Goal: Navigation & Orientation: Find specific page/section

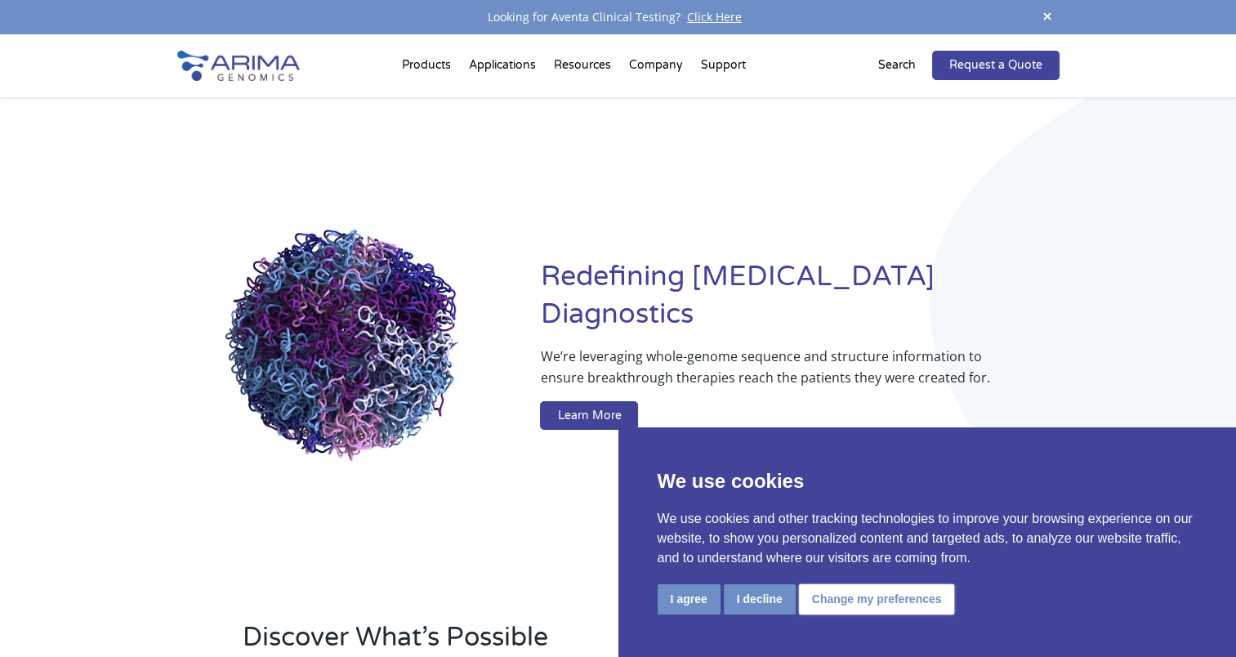
click at [820, 605] on button "Change my preferences" at bounding box center [877, 599] width 156 height 30
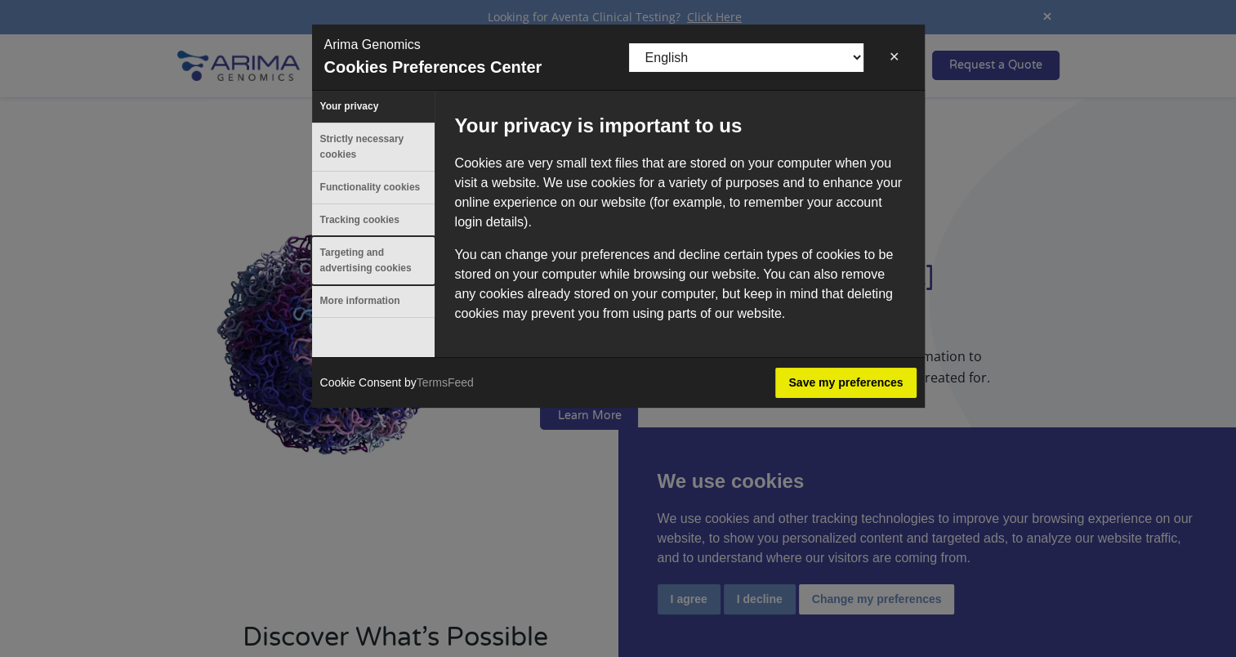
click at [337, 248] on button "Targeting and advertising cookies" at bounding box center [373, 260] width 123 height 47
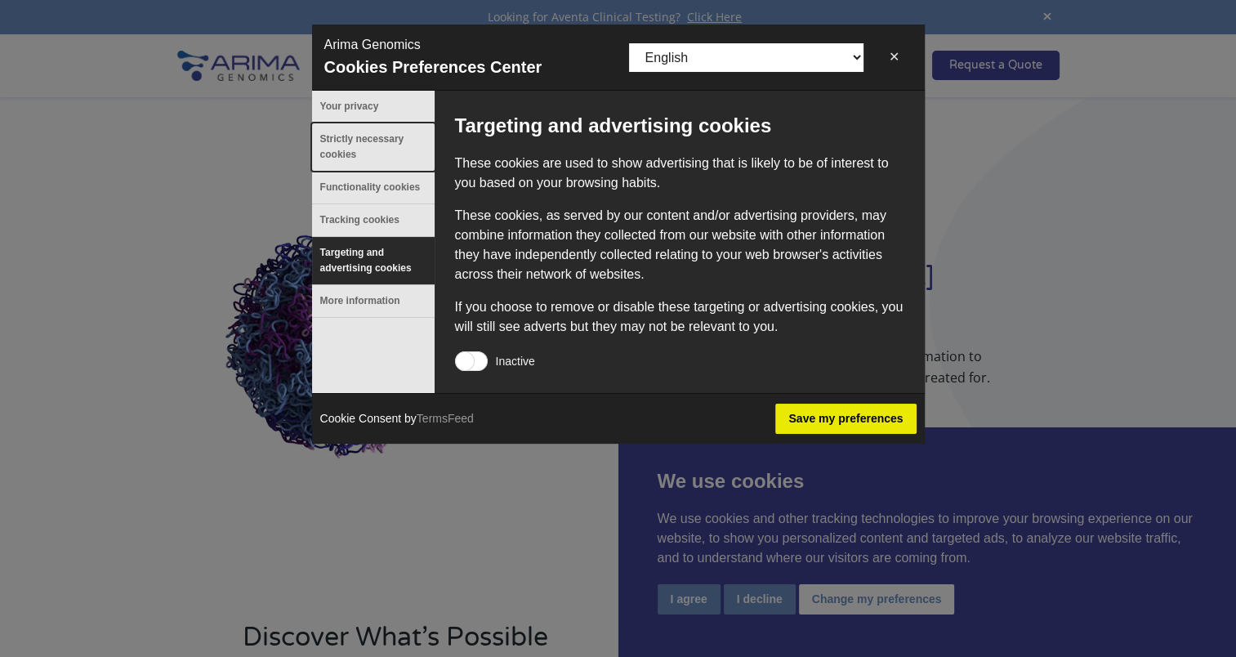
click at [356, 144] on button "Strictly necessary cookies" at bounding box center [373, 146] width 123 height 47
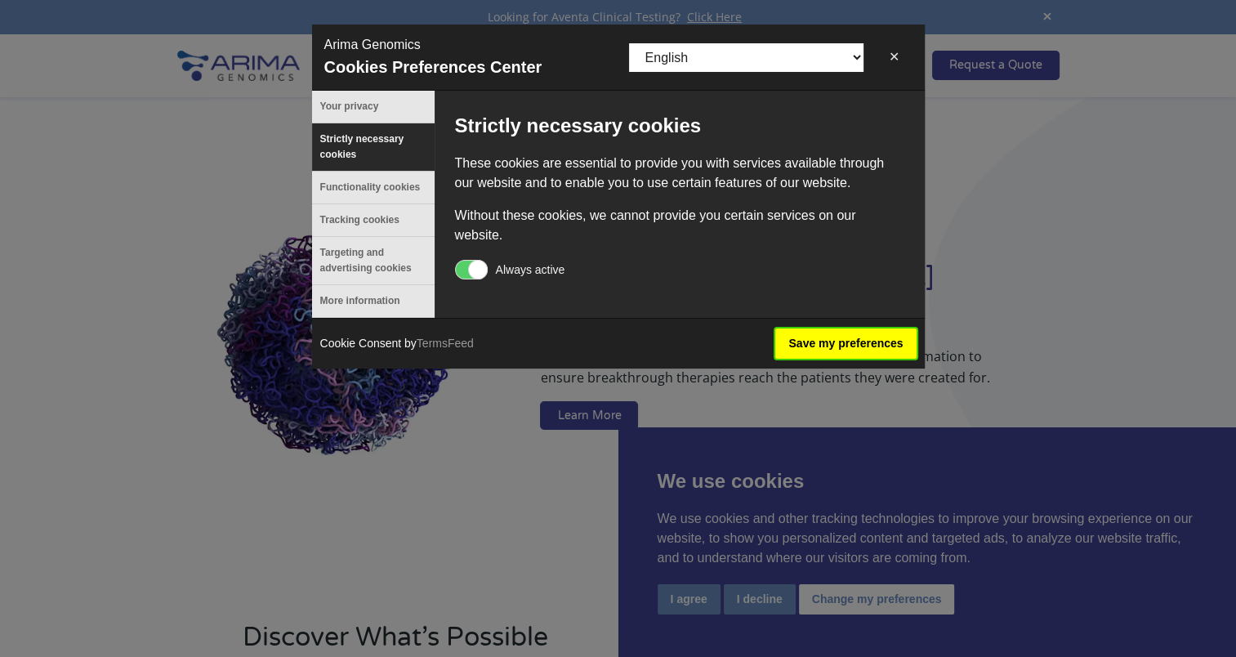
click at [842, 344] on button "Save my preferences" at bounding box center [845, 343] width 141 height 30
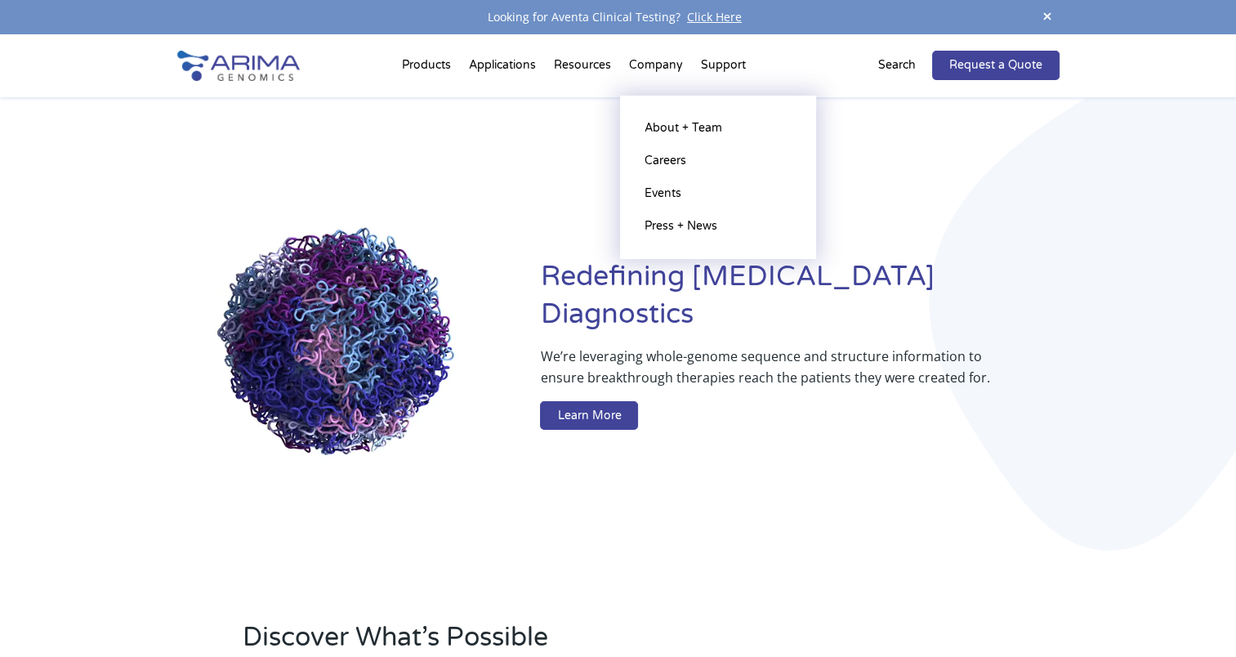
click at [660, 64] on li "Company About + Team Careers Events Press + News" at bounding box center [656, 69] width 72 height 56
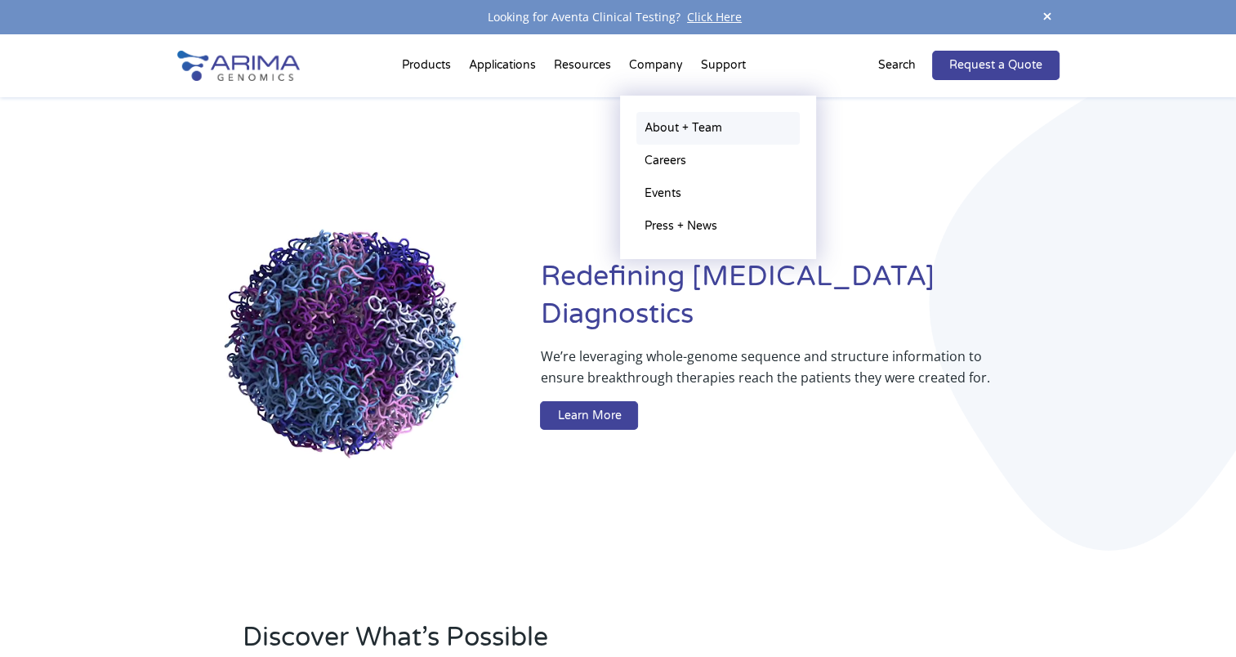
click at [655, 134] on link "About + Team" at bounding box center [718, 128] width 163 height 33
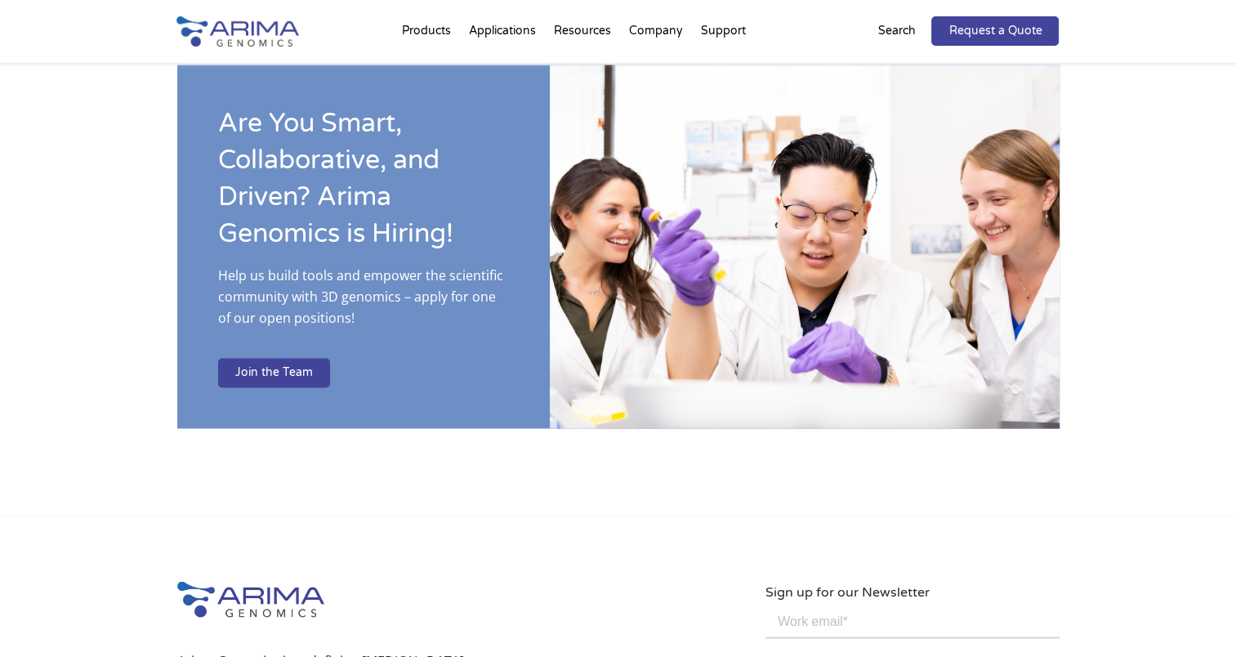
scroll to position [2500, 0]
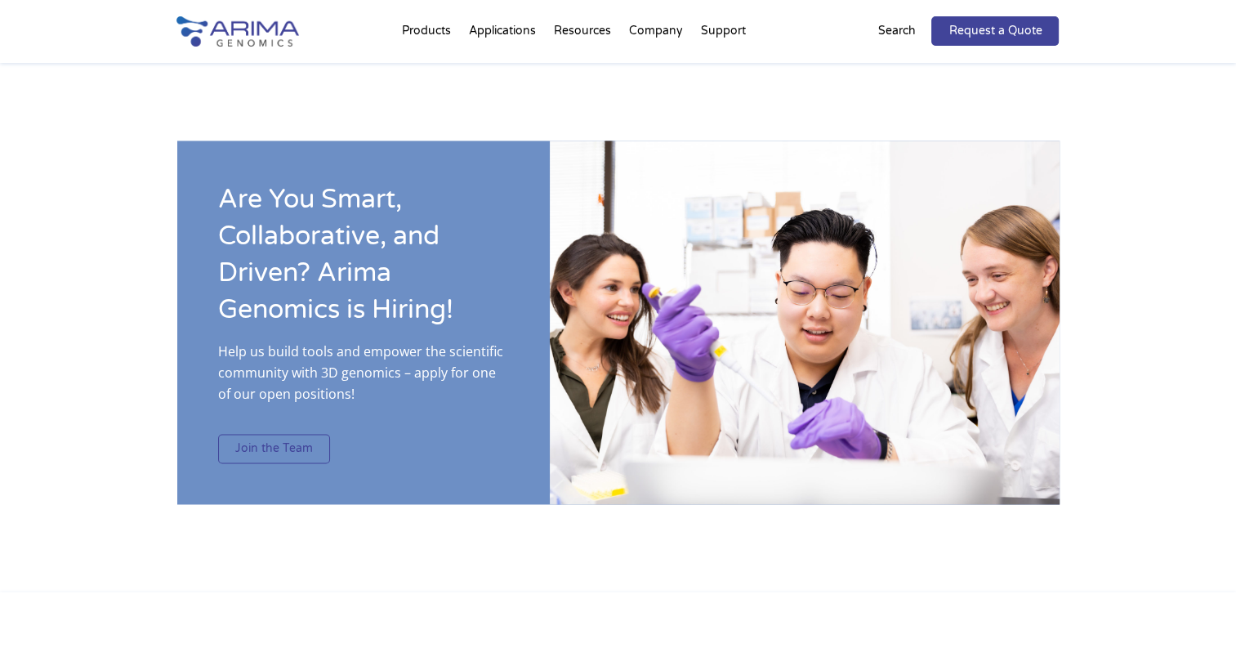
click at [277, 434] on link "Join the Team" at bounding box center [274, 448] width 112 height 29
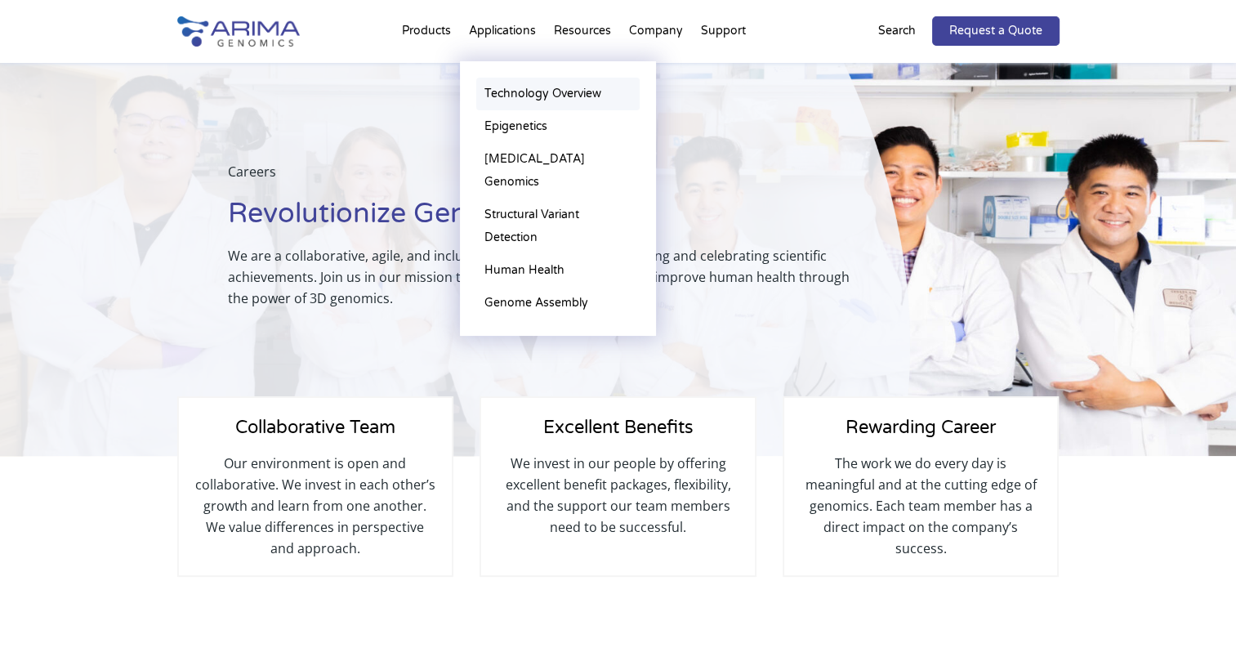
click at [487, 95] on link "Technology Overview" at bounding box center [557, 94] width 163 height 33
